Goal: Task Accomplishment & Management: Use online tool/utility

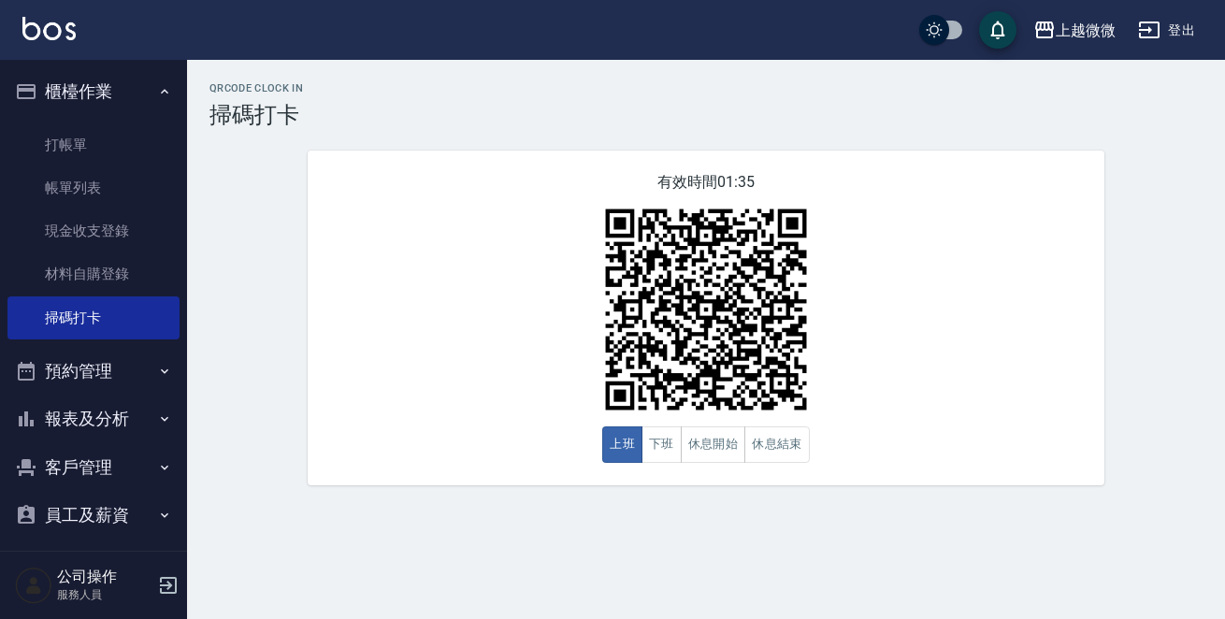
click at [105, 473] on button "客戶管理" at bounding box center [93, 467] width 172 height 49
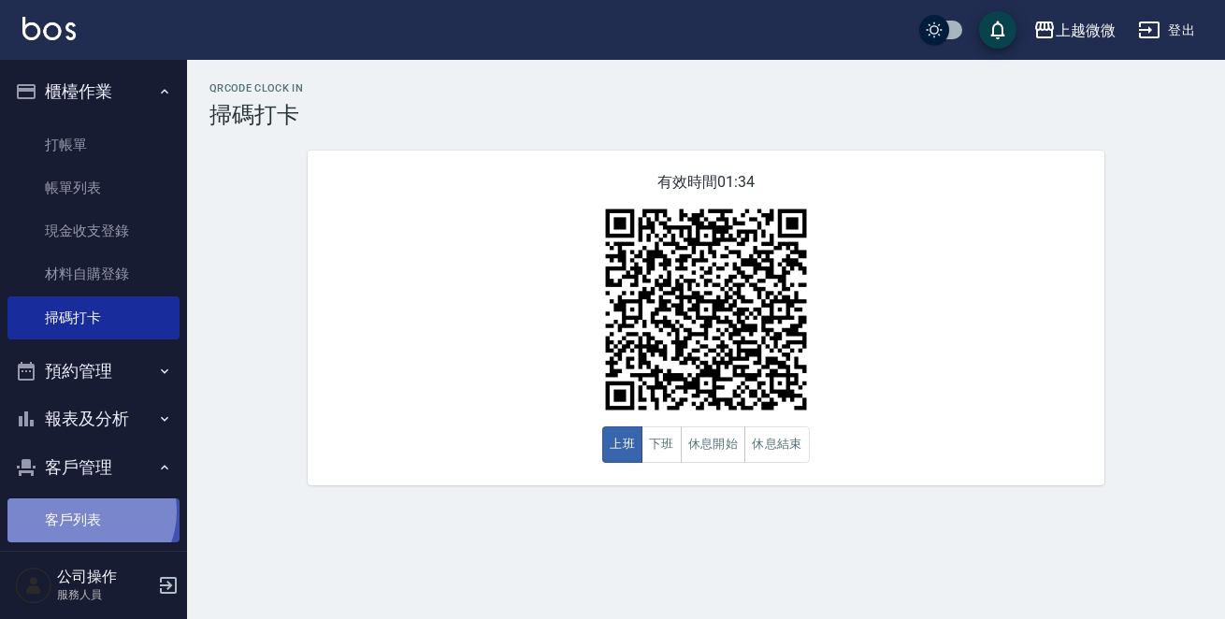
click at [87, 511] on link "客戶列表" at bounding box center [93, 519] width 172 height 43
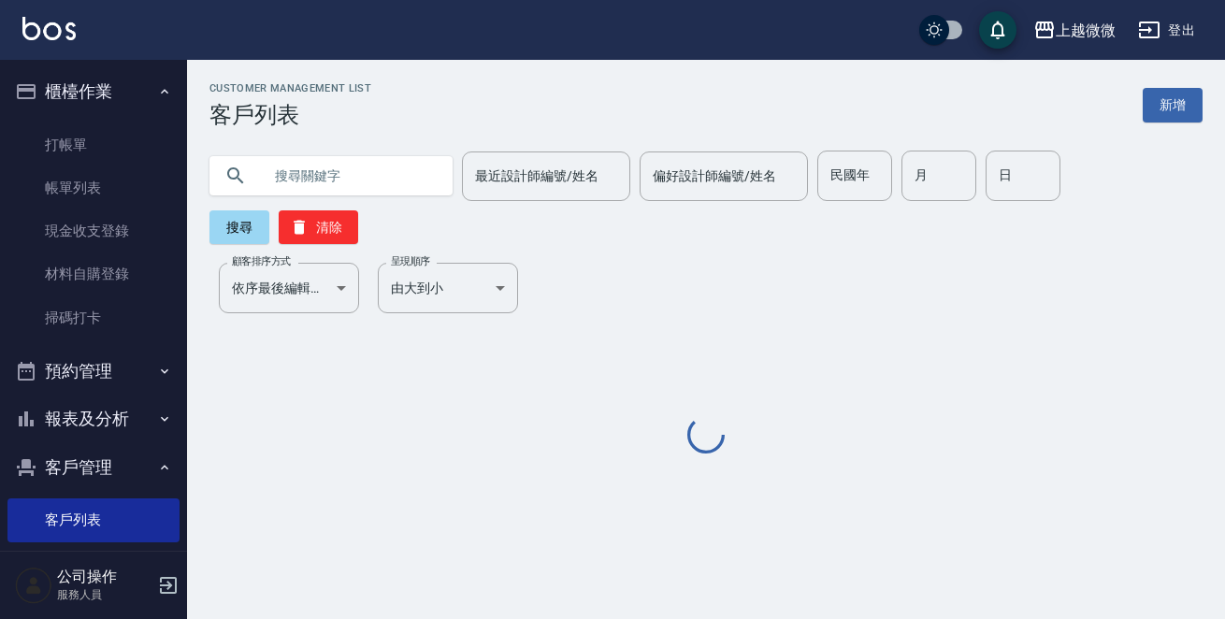
click at [364, 173] on input "text" at bounding box center [350, 176] width 176 height 50
paste input "0918789093"
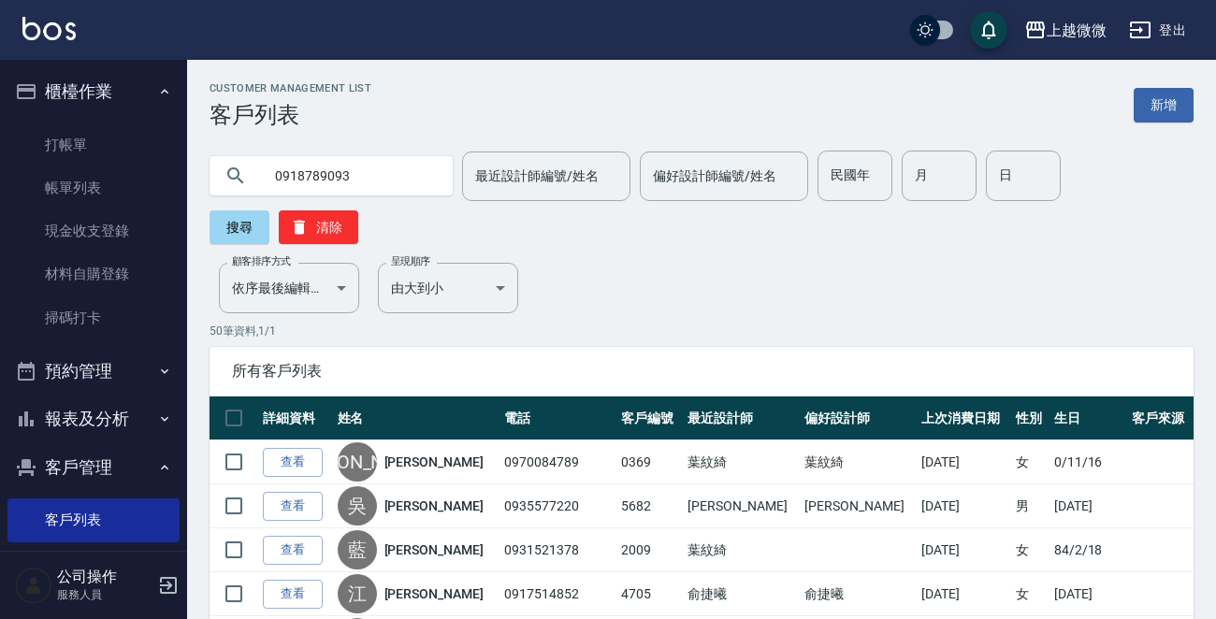
type input "0918789093"
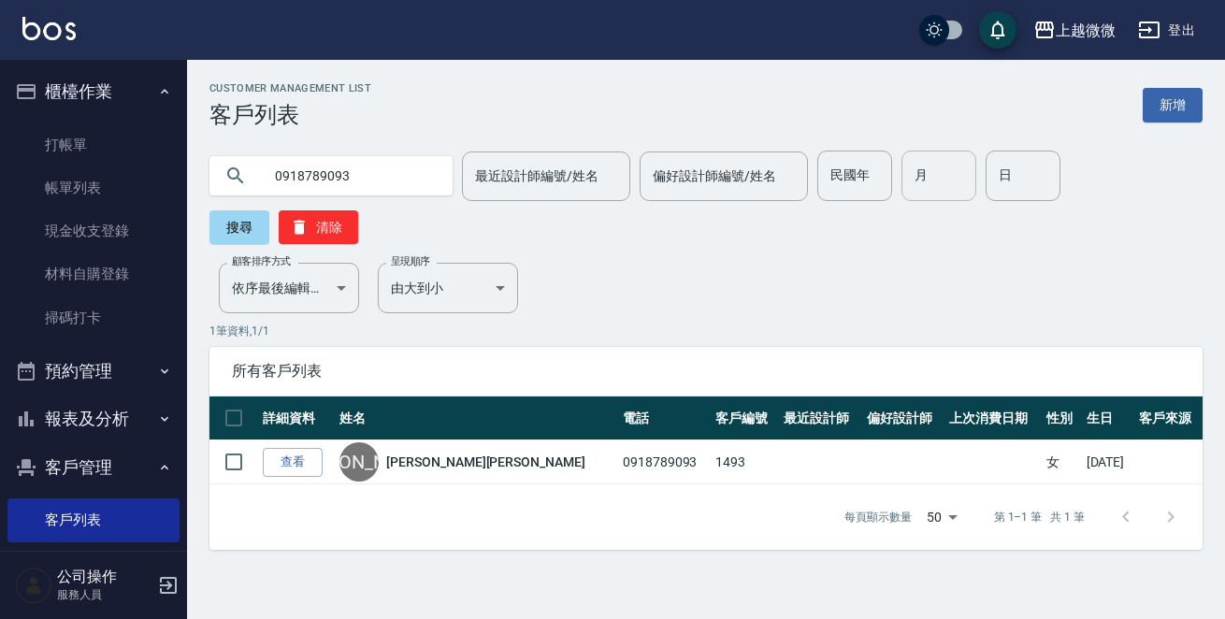
click at [922, 186] on input "月" at bounding box center [938, 176] width 75 height 50
type input "10"
drag, startPoint x: 352, startPoint y: 167, endPoint x: 171, endPoint y: 170, distance: 181.4
click at [171, 170] on div "上越微微 登出 櫃檯作業 打帳單 帳單列表 現金收支登錄 材料自購登錄 掃碼打卡 預約管理 預約管理 單日預約紀錄 單週預約紀錄 報表及分析 報表目錄 店家日…" at bounding box center [612, 309] width 1225 height 619
drag, startPoint x: 995, startPoint y: 182, endPoint x: 1038, endPoint y: 187, distance: 43.3
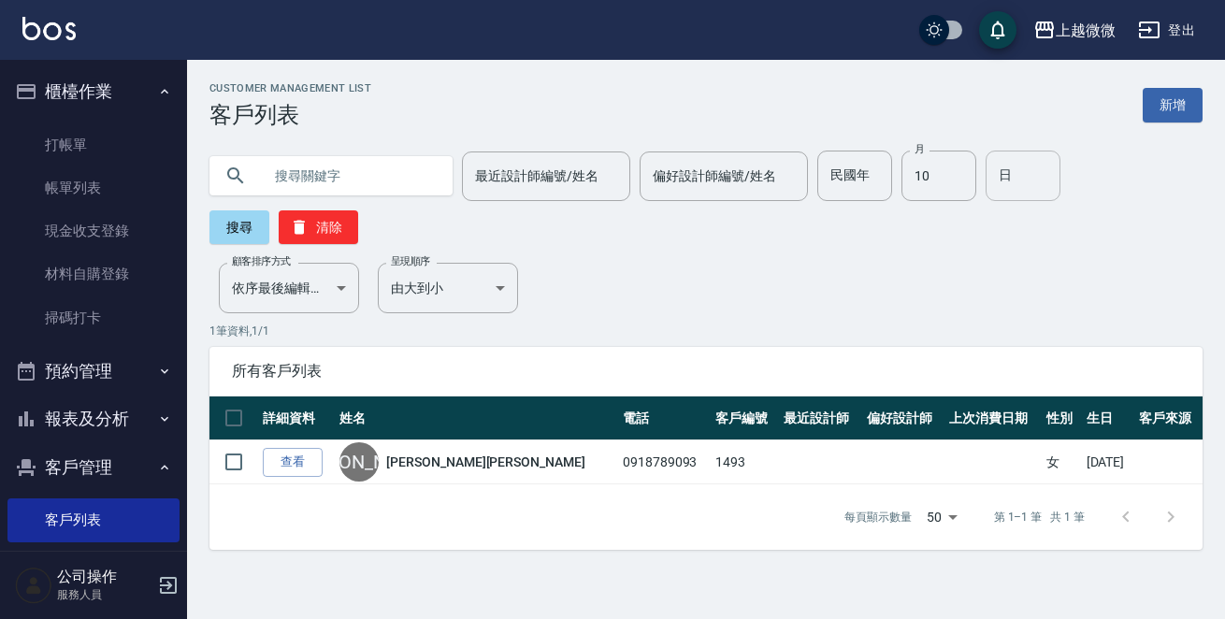
click at [995, 182] on input "日" at bounding box center [1022, 176] width 75 height 50
click at [269, 210] on button "搜尋" at bounding box center [239, 227] width 60 height 34
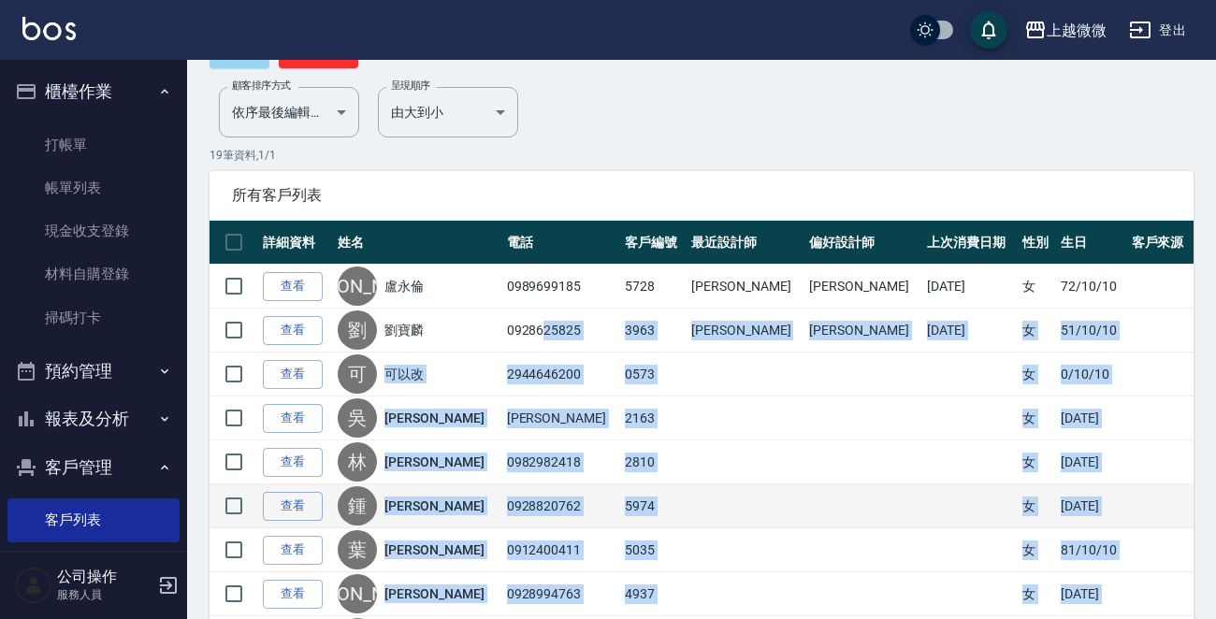
scroll to position [87, 0]
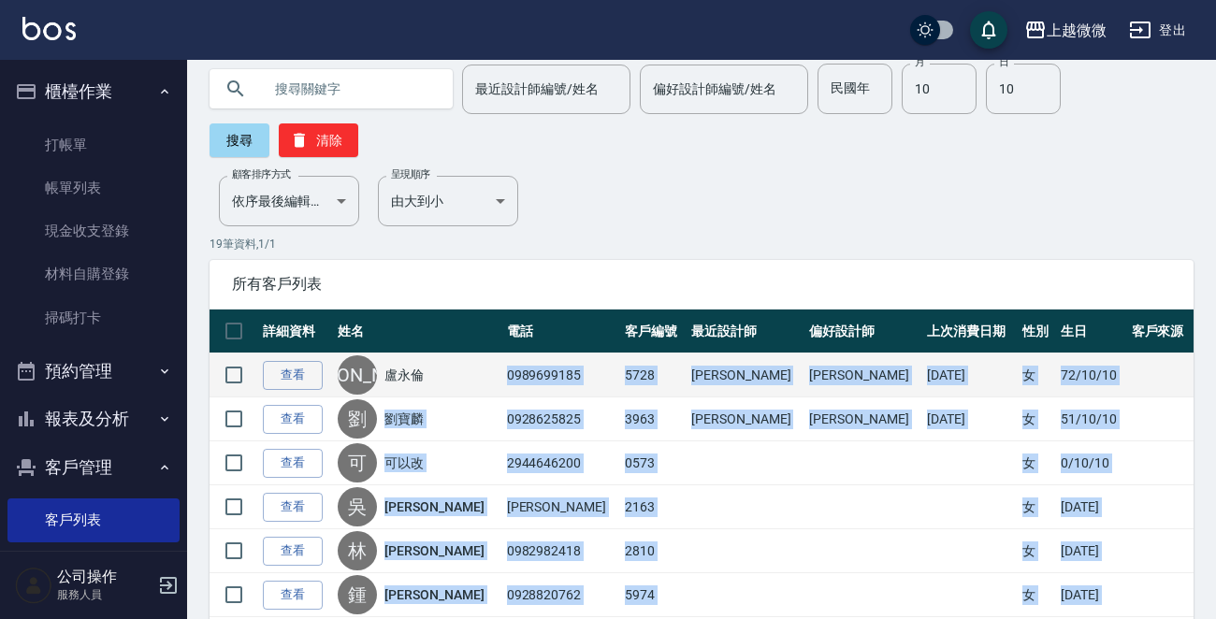
drag, startPoint x: 561, startPoint y: 509, endPoint x: 486, endPoint y: 377, distance: 151.6
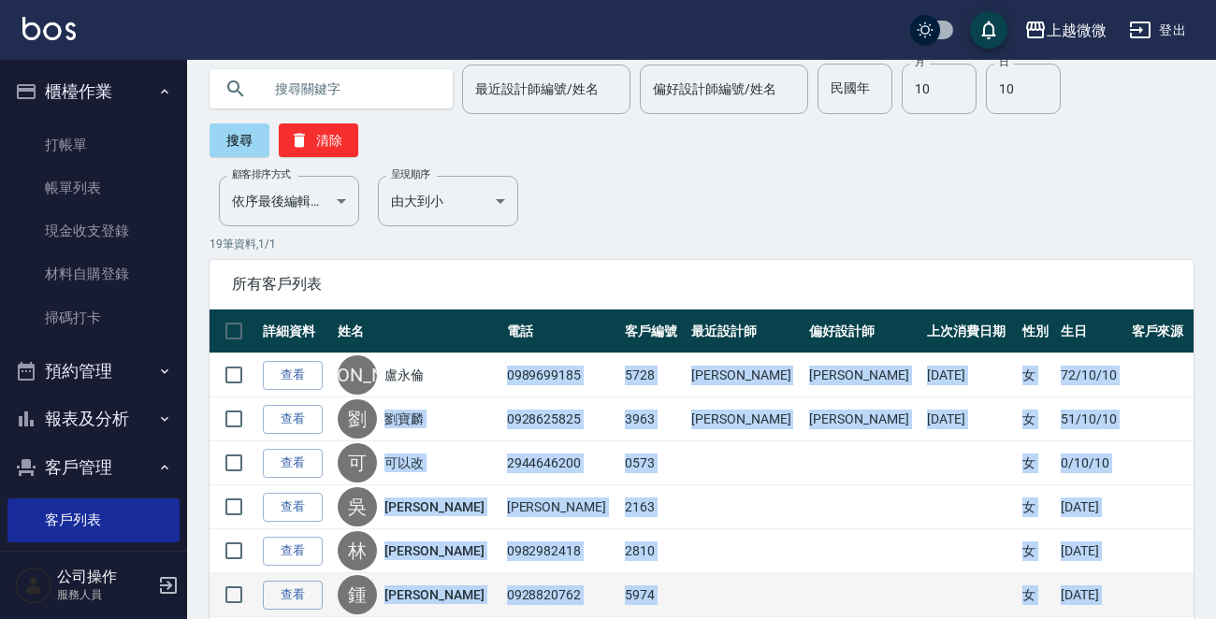
copy tbody "0989699185 5728 [PERSON_NAME] [PERSON_NAME] [DATE] 女 [DATE] 查看 [PERSON_NAME] 09…"
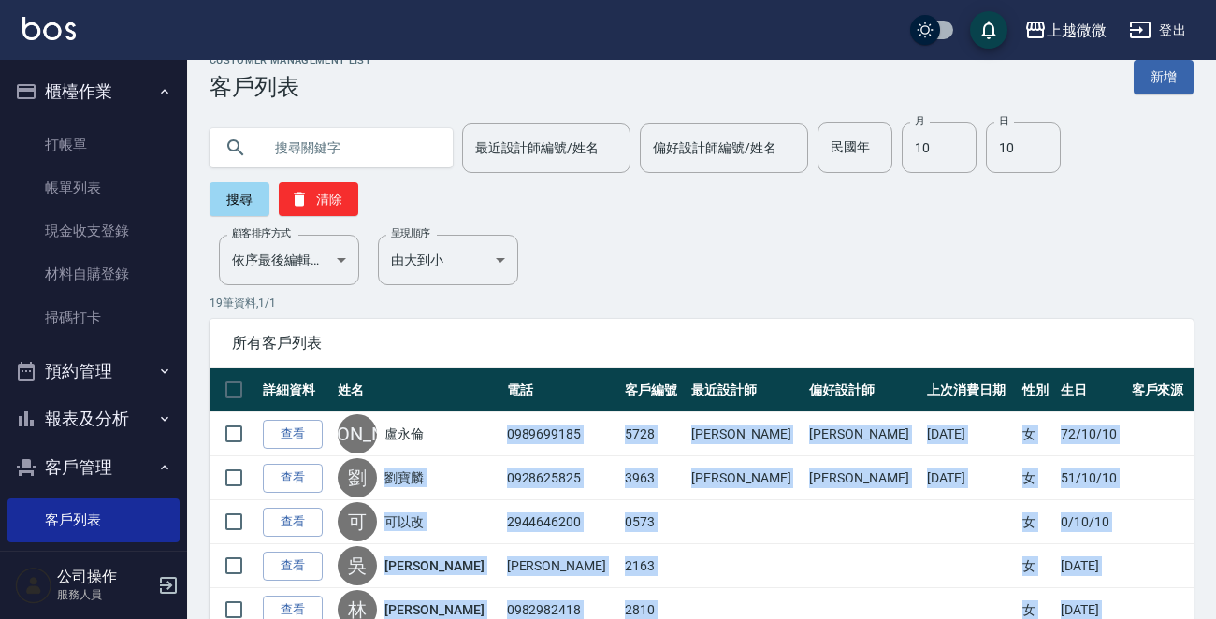
scroll to position [0, 0]
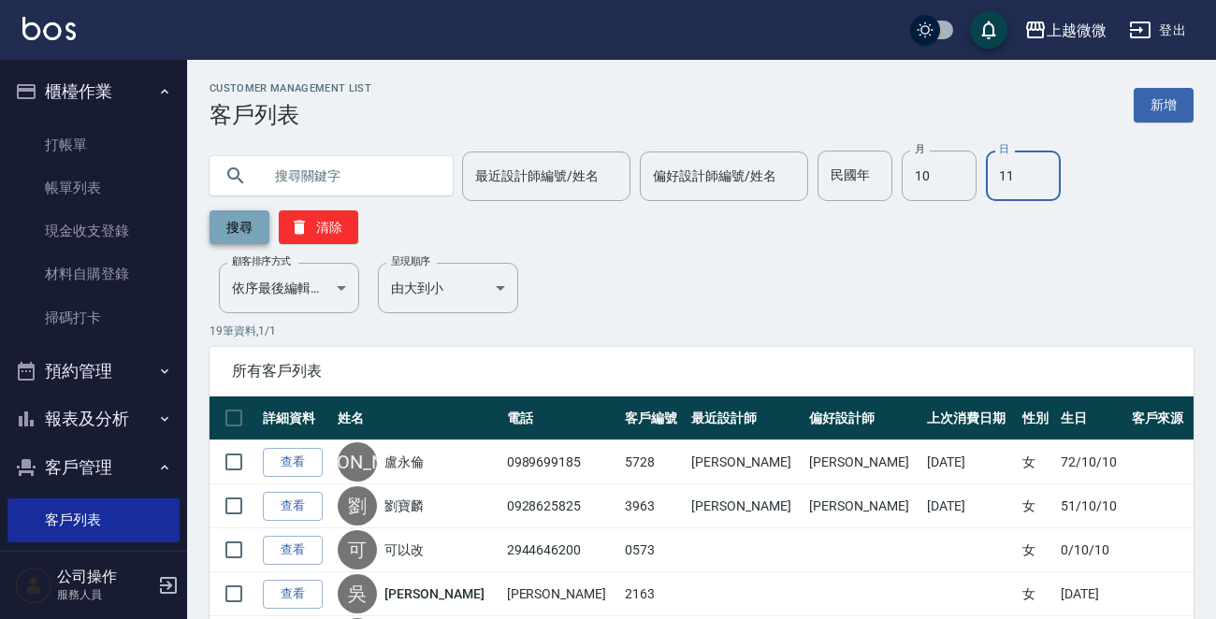
type input "11"
click at [229, 228] on button "搜尋" at bounding box center [239, 227] width 60 height 34
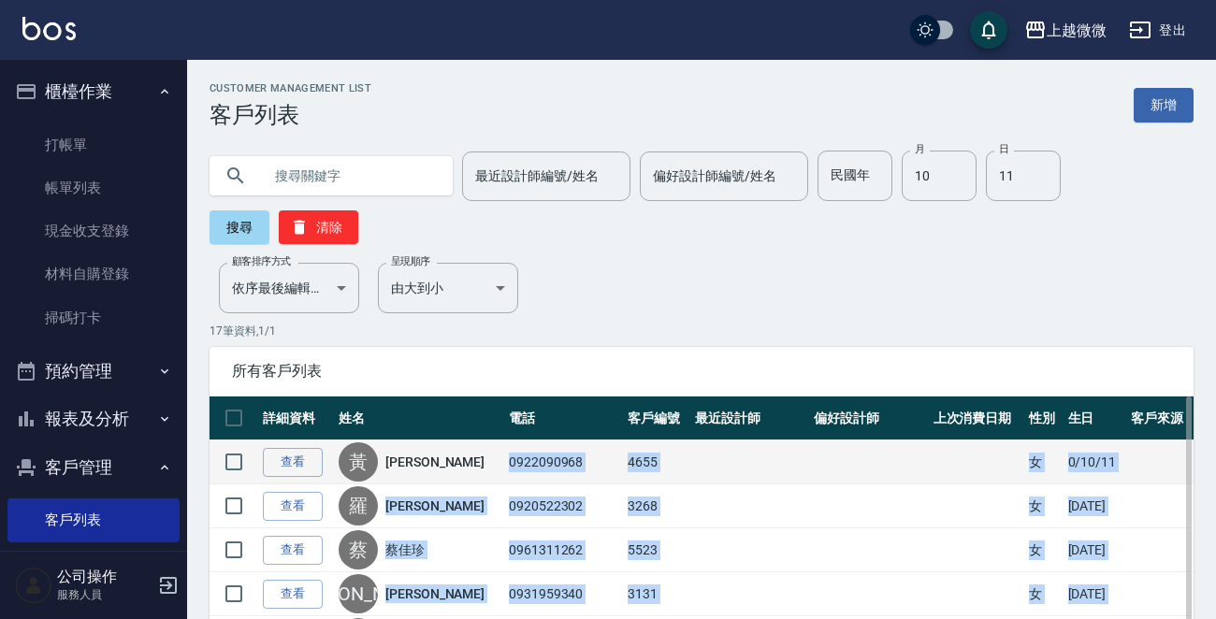
drag, startPoint x: 554, startPoint y: 513, endPoint x: 482, endPoint y: 457, distance: 90.5
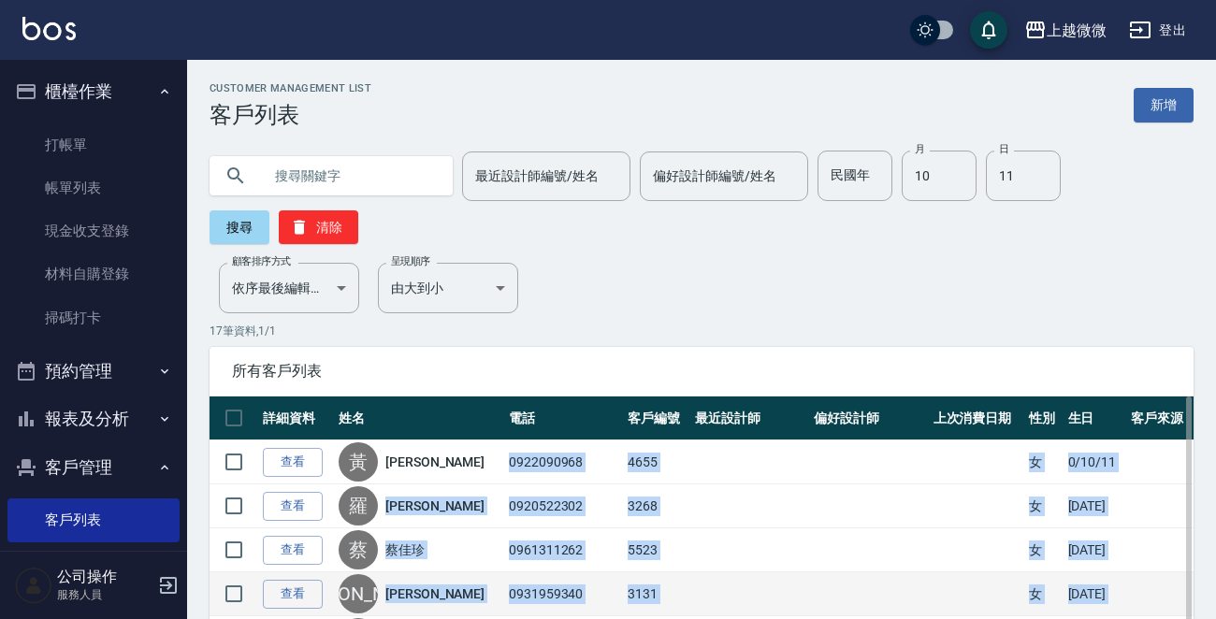
copy tbody "0922090968 4655 女 0/10/11 查看 [PERSON_NAME] 0920522302 3268 女 [DATE] 查看 [PERSON_…"
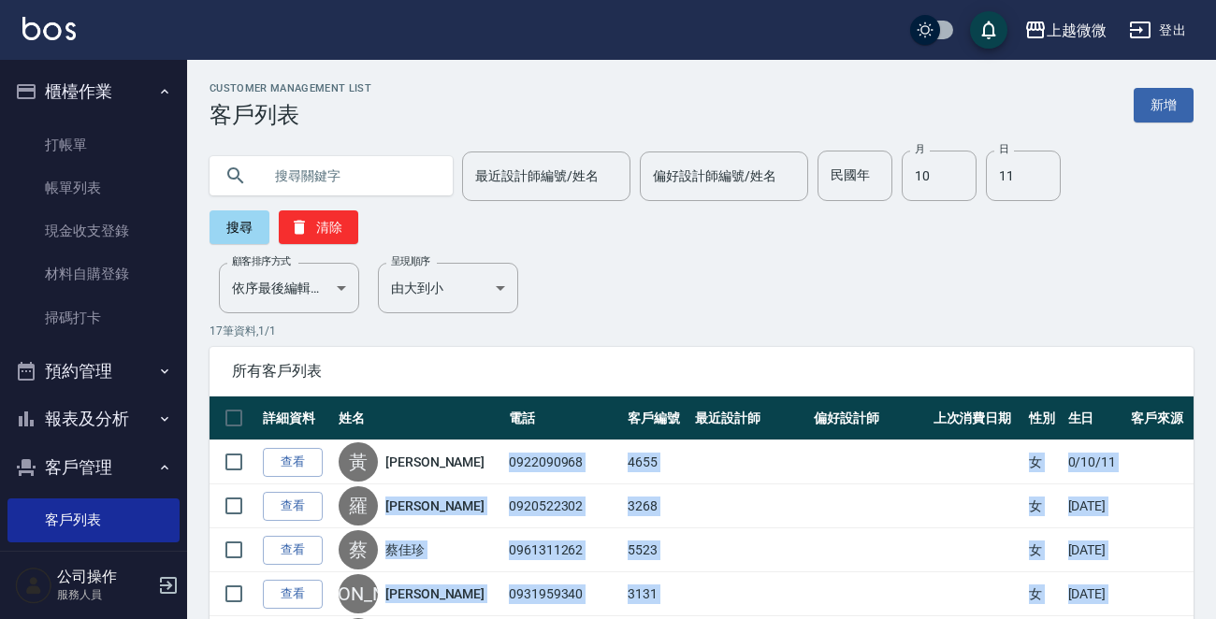
click at [58, 26] on img at bounding box center [48, 28] width 53 height 23
